Goal: Navigation & Orientation: Find specific page/section

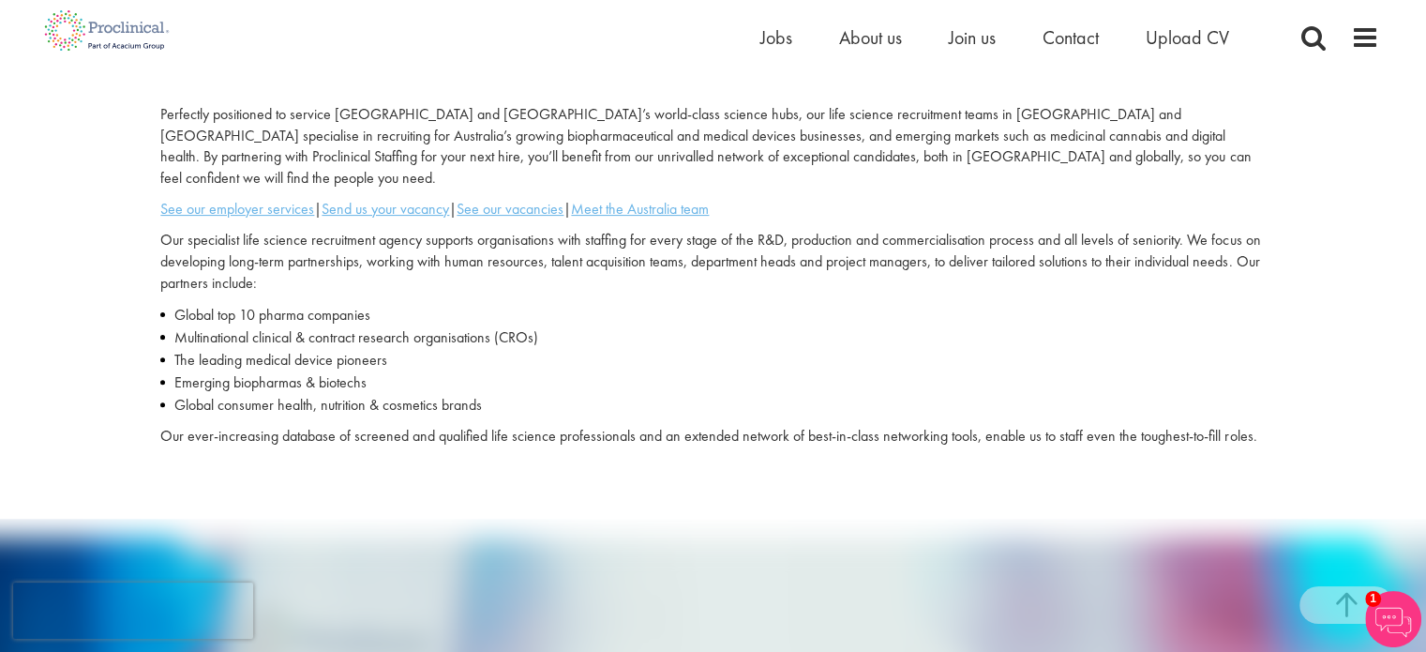
scroll to position [557, 0]
click at [292, 491] on div "You are here: Home > Life Science Recruitment Specialists in [GEOGRAPHIC_DATA] …" at bounding box center [713, 498] width 1426 height 2111
click at [536, 197] on u "See our vacancies" at bounding box center [510, 207] width 107 height 20
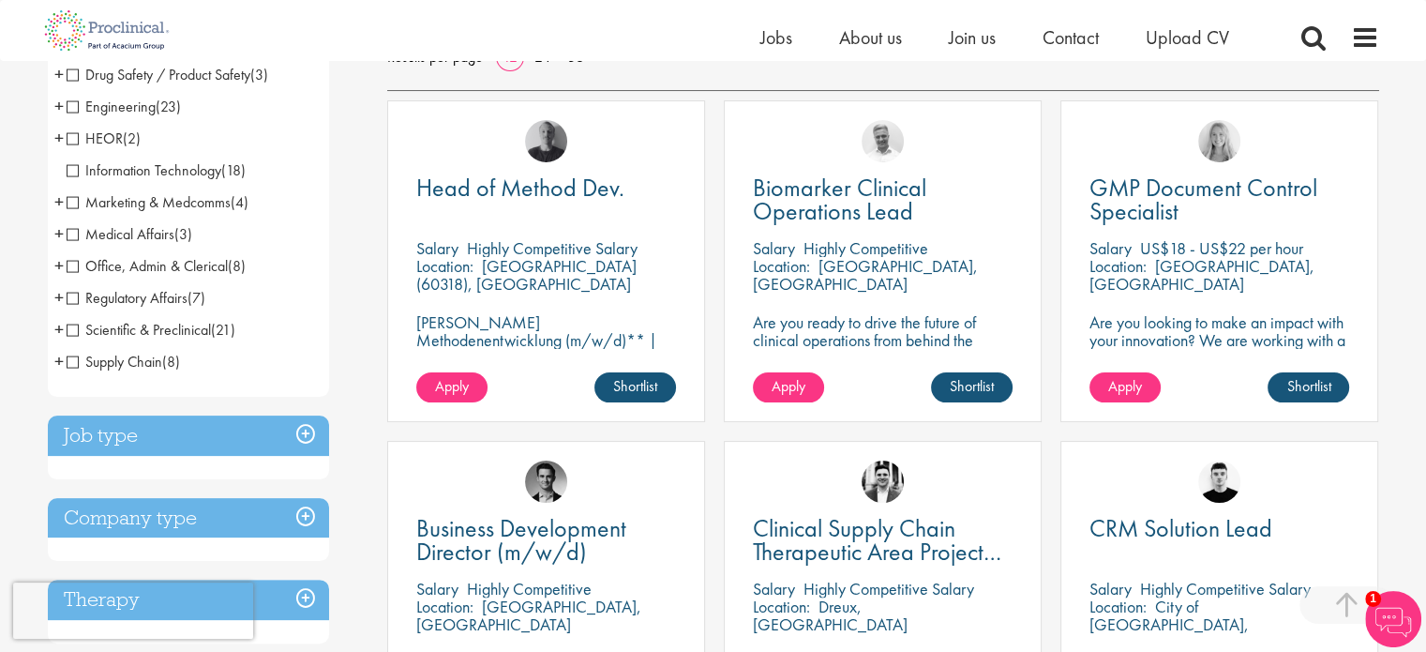
scroll to position [615, 0]
